Goal: Task Accomplishment & Management: Manage account settings

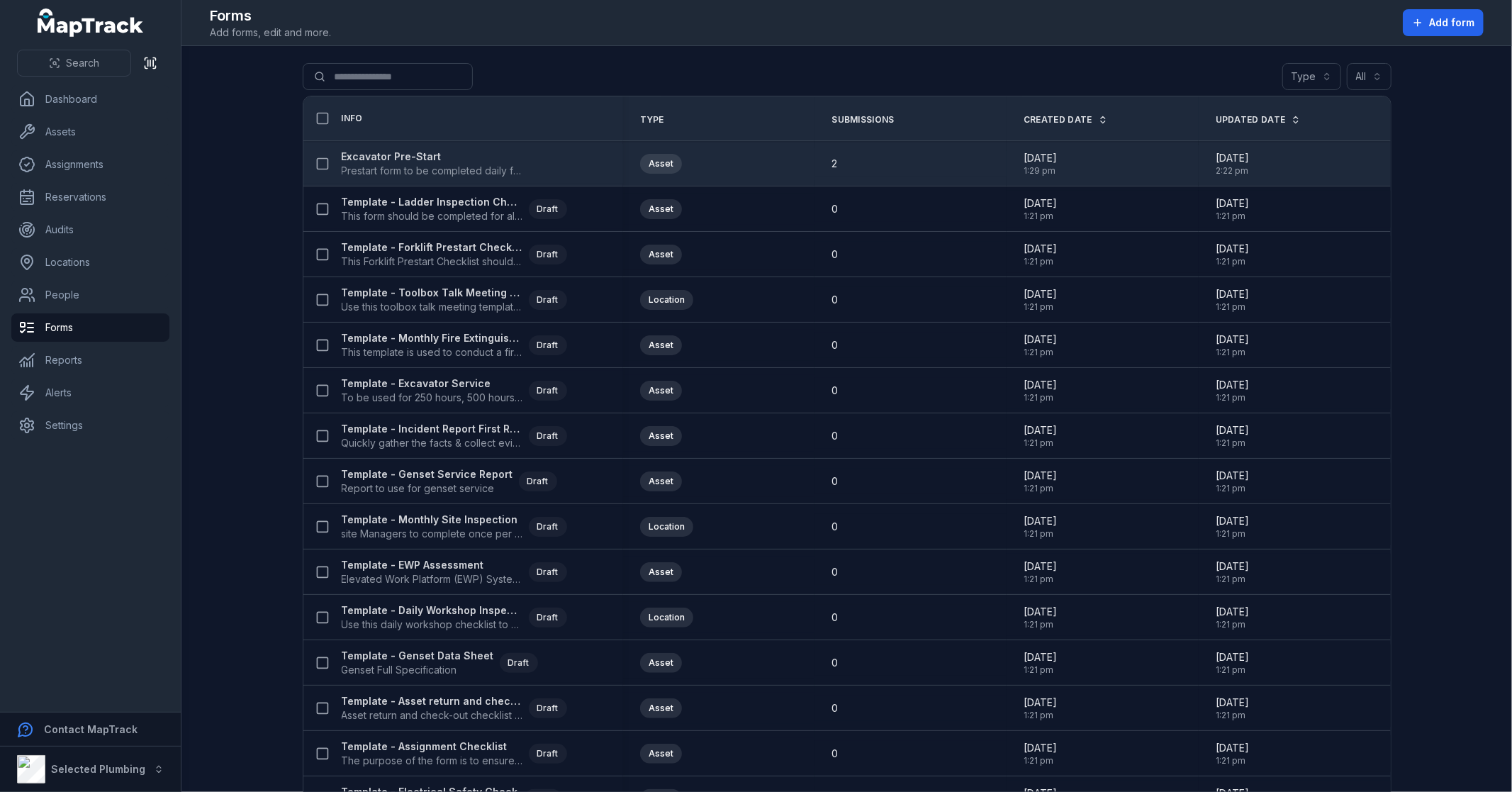
click at [370, 148] on div "Excavator Pre-Start Prestart form to be completed daily for all excavators." at bounding box center [464, 164] width 320 height 40
click at [371, 158] on strong "Excavator Pre-Start" at bounding box center [433, 157] width 181 height 14
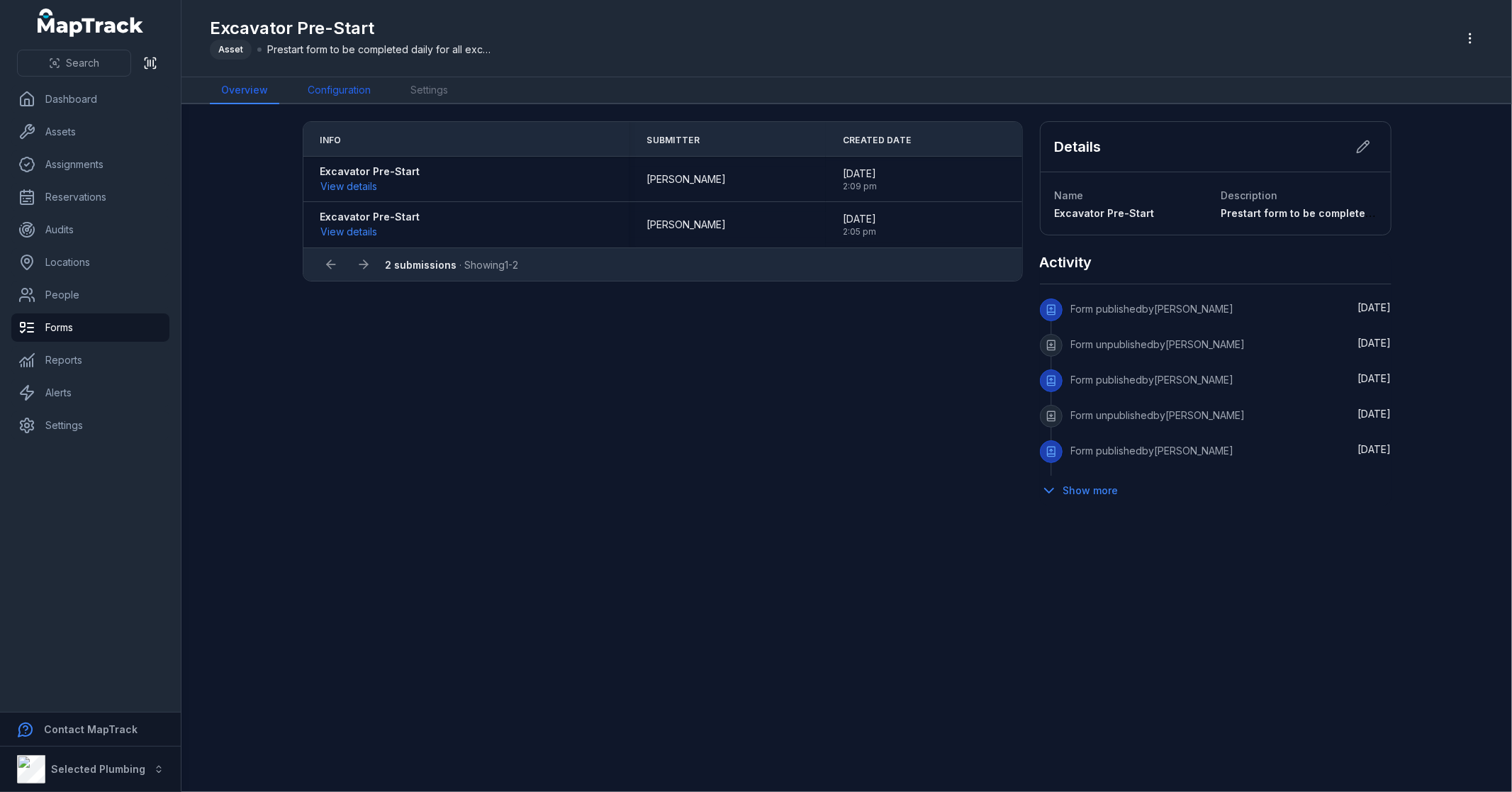
click at [324, 78] on link "Configuration" at bounding box center [340, 91] width 86 height 27
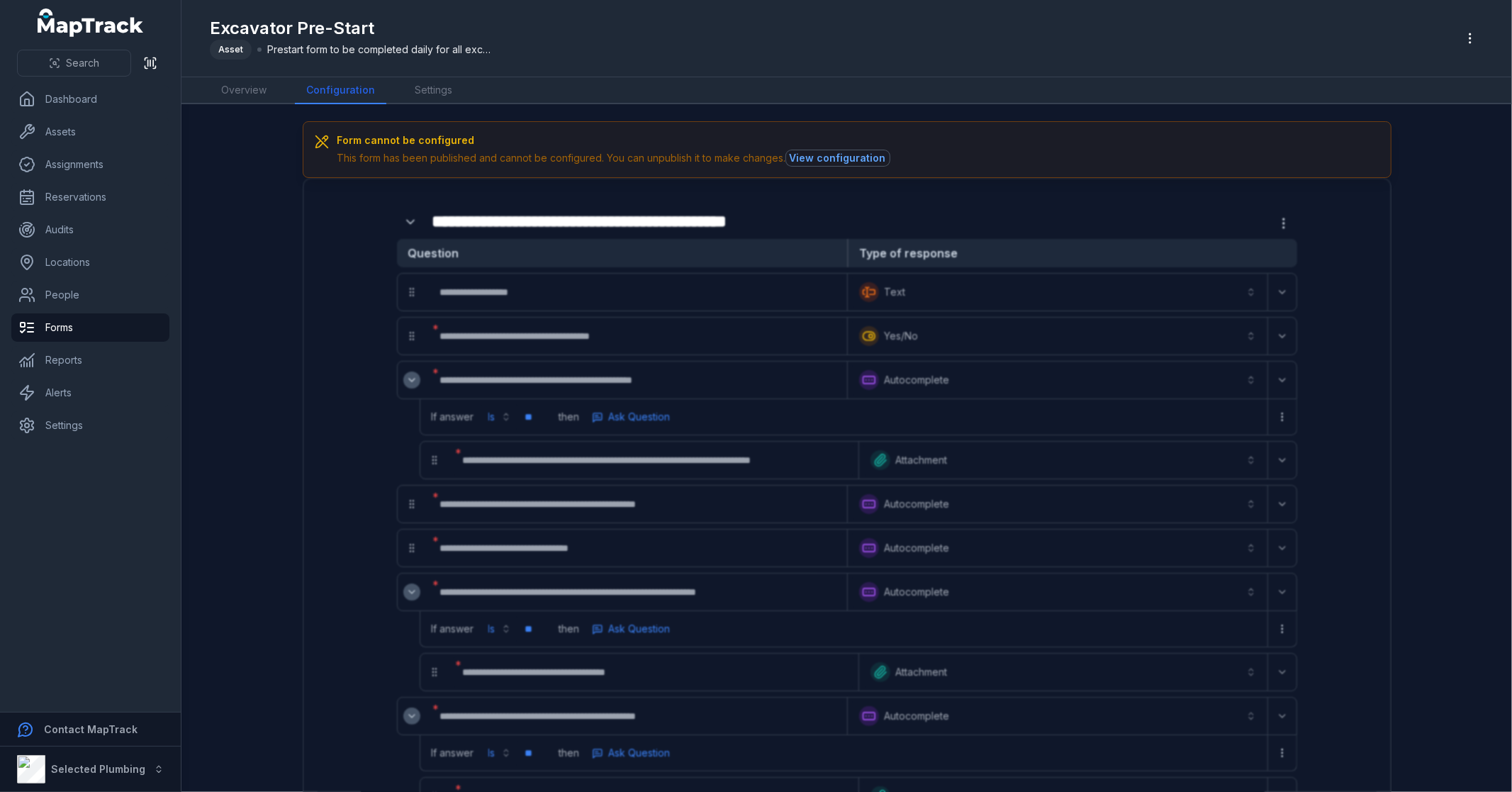
click at [839, 158] on button "View configuration" at bounding box center [838, 158] width 104 height 16
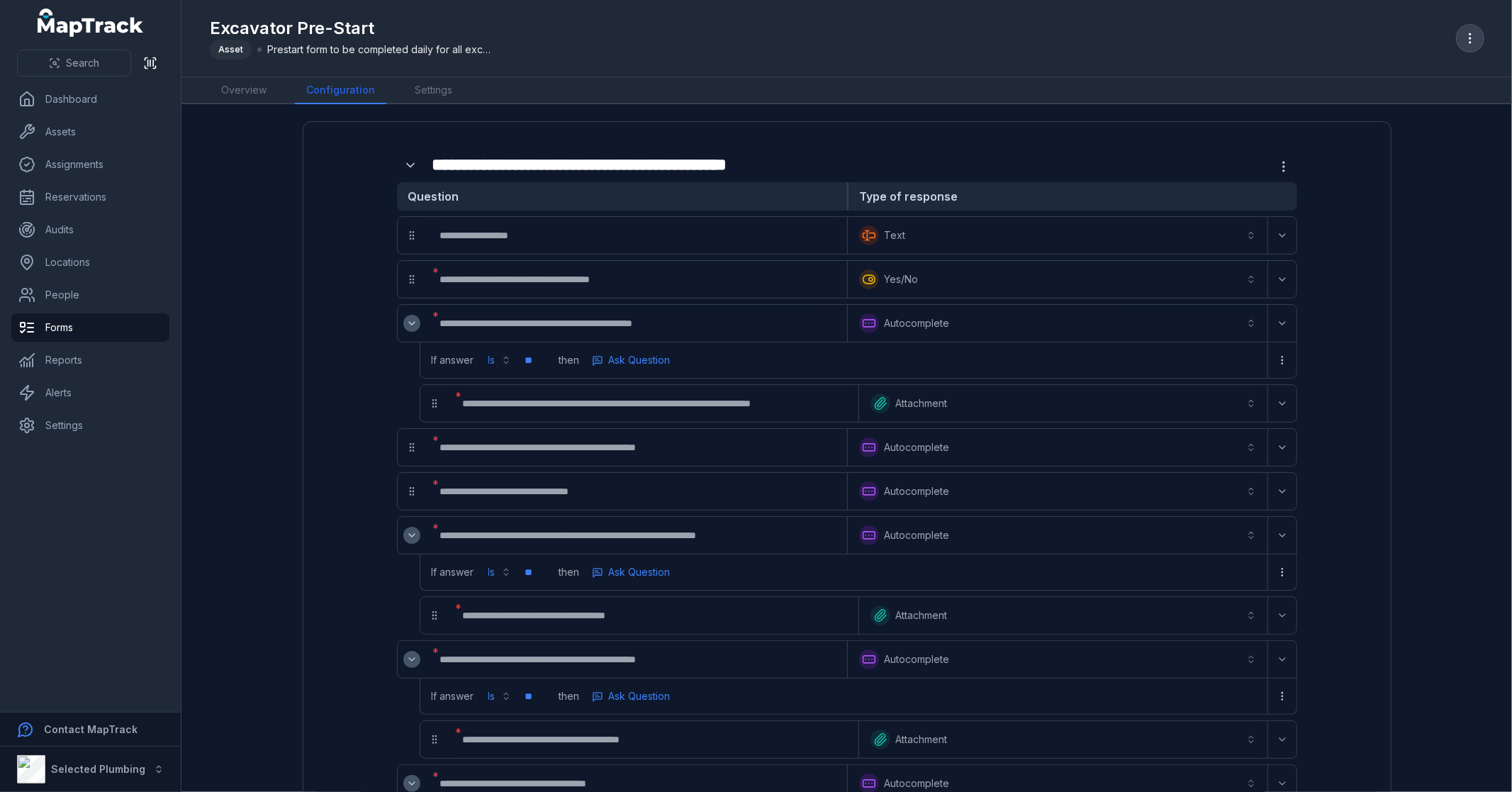
click at [1464, 37] on icon "button" at bounding box center [1471, 38] width 14 height 14
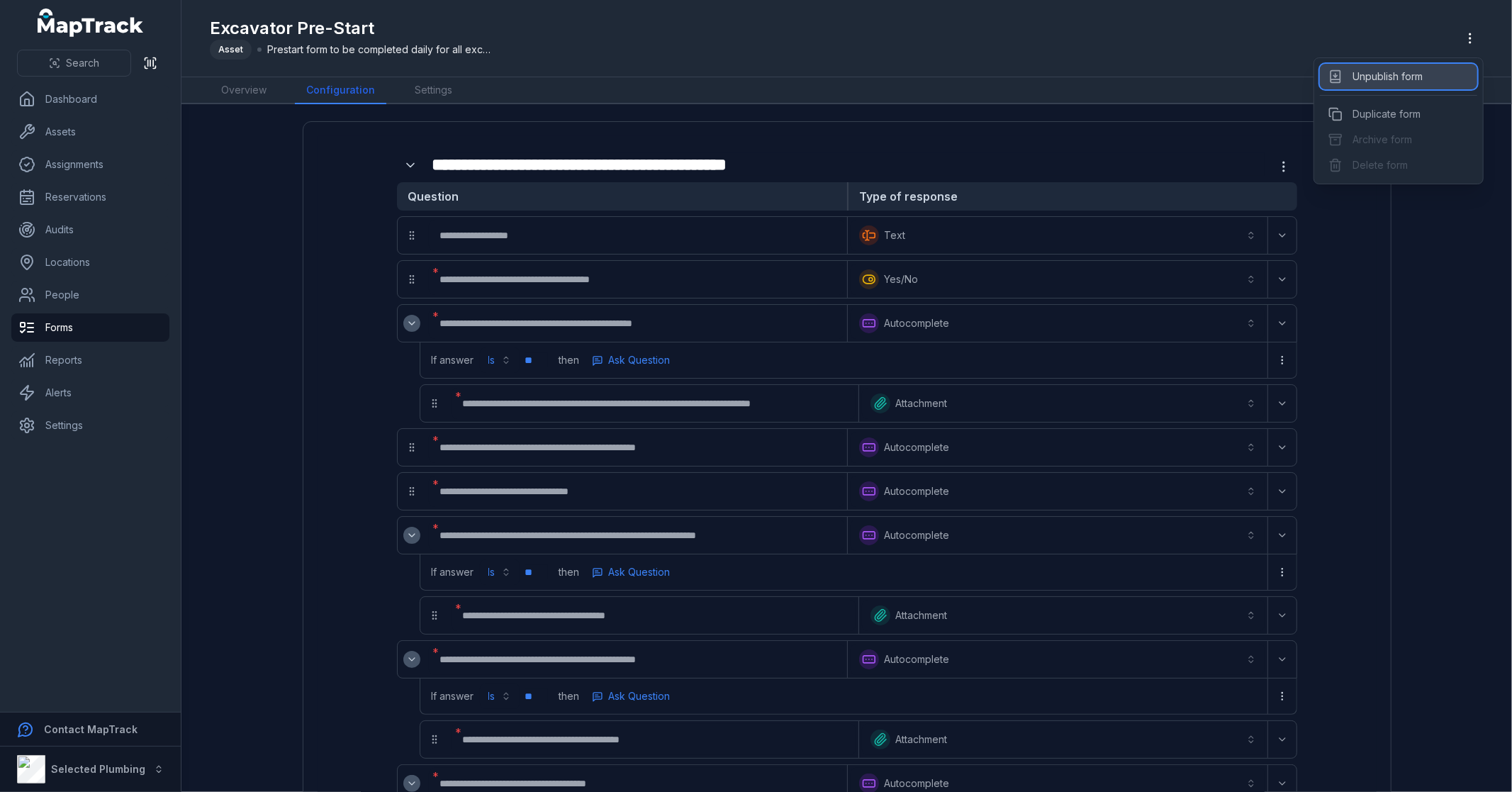
click at [1377, 71] on div "Unpublish form" at bounding box center [1399, 77] width 157 height 26
